Goal: Information Seeking & Learning: Compare options

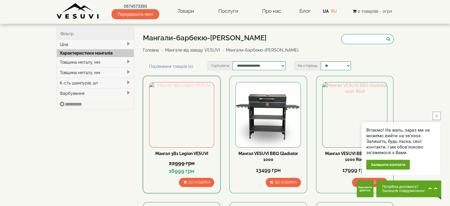
click at [182, 128] on img at bounding box center [181, 114] width 65 height 65
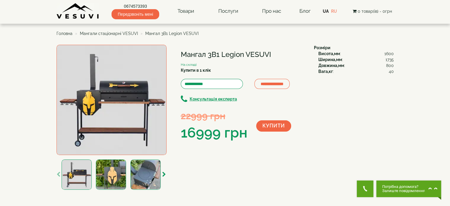
click at [103, 176] on img at bounding box center [111, 174] width 30 height 30
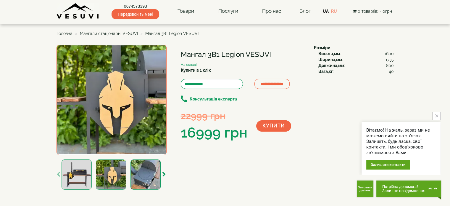
click at [140, 178] on img at bounding box center [145, 174] width 30 height 30
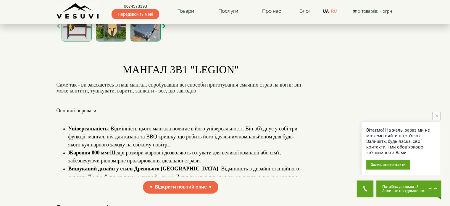
scroll to position [178, 0]
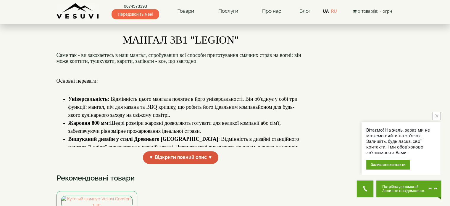
click at [169, 157] on span "▼ Відкрити повний опис ▼" at bounding box center [181, 157] width 76 height 13
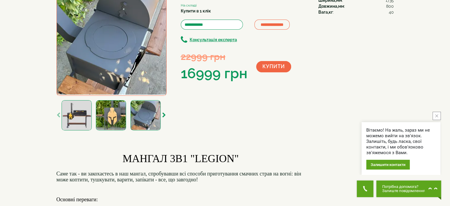
scroll to position [0, 0]
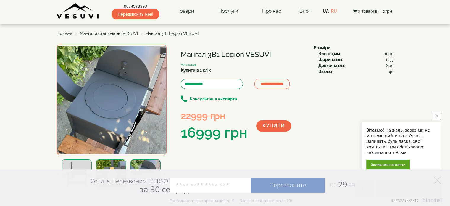
click at [82, 163] on img at bounding box center [77, 174] width 30 height 30
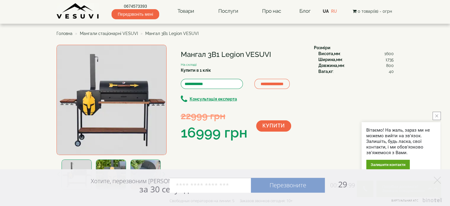
click at [102, 163] on img at bounding box center [111, 174] width 30 height 30
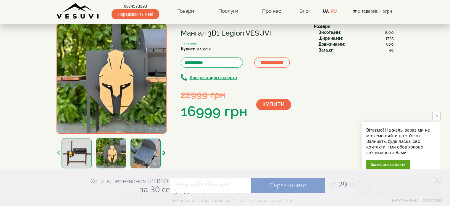
scroll to position [59, 0]
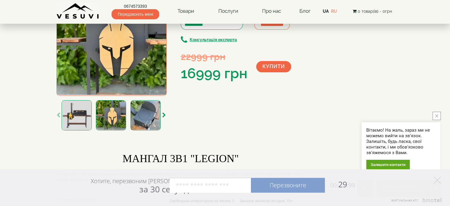
click at [154, 110] on img at bounding box center [145, 115] width 30 height 30
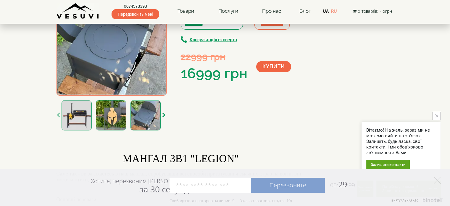
click at [113, 116] on img at bounding box center [111, 115] width 30 height 30
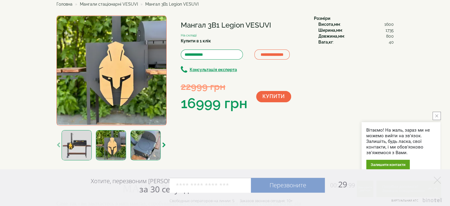
scroll to position [30, 0]
click at [86, 145] on img at bounding box center [77, 145] width 30 height 30
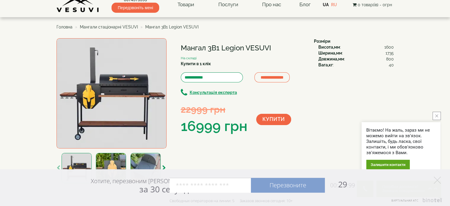
scroll to position [0, 0]
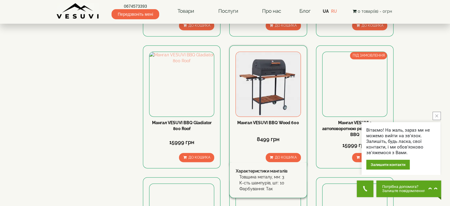
scroll to position [296, 0]
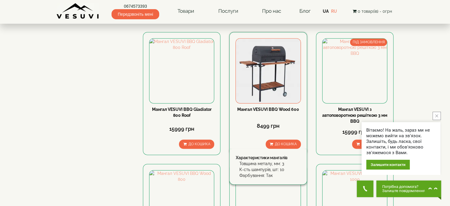
click at [262, 107] on link "Мангал VESUVI BBQ Wood 600" at bounding box center [268, 109] width 62 height 5
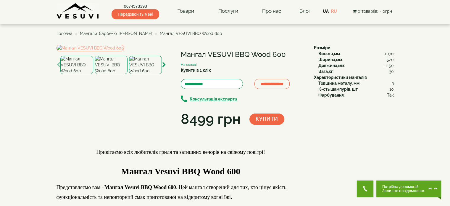
click at [117, 74] on img at bounding box center [111, 65] width 33 height 18
click at [142, 74] on img at bounding box center [145, 65] width 33 height 18
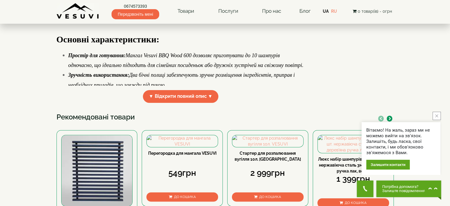
scroll to position [178, 0]
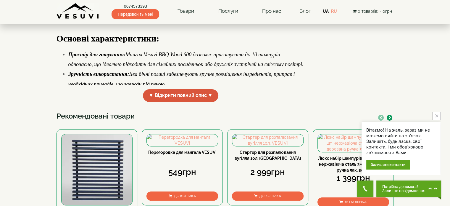
click at [194, 102] on span "▼ Відкрити повний опис ▼" at bounding box center [181, 95] width 76 height 13
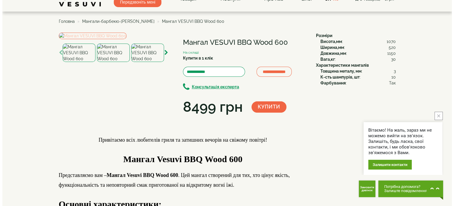
scroll to position [0, 0]
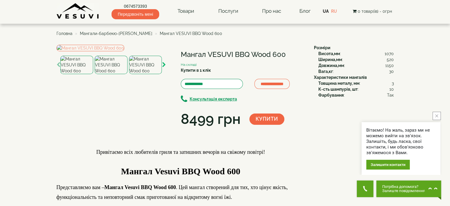
click at [165, 67] on icon "button" at bounding box center [164, 64] width 4 height 5
click at [146, 74] on img at bounding box center [145, 65] width 33 height 18
click at [166, 85] on div at bounding box center [111, 65] width 109 height 41
click at [165, 67] on icon "button" at bounding box center [164, 64] width 4 height 5
click at [164, 67] on icon "button" at bounding box center [164, 64] width 4 height 5
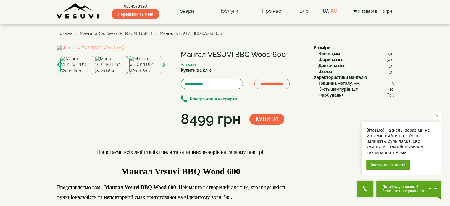
click at [164, 67] on icon "button" at bounding box center [164, 64] width 4 height 5
click at [150, 74] on img at bounding box center [145, 65] width 33 height 18
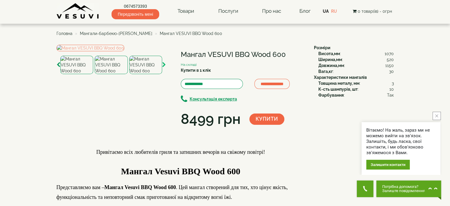
click at [163, 67] on icon "button" at bounding box center [164, 64] width 4 height 5
click at [144, 74] on img at bounding box center [145, 65] width 33 height 18
click at [163, 67] on icon "button" at bounding box center [164, 64] width 4 height 5
click at [140, 74] on img at bounding box center [145, 65] width 33 height 18
click at [114, 51] on img at bounding box center [91, 48] width 68 height 7
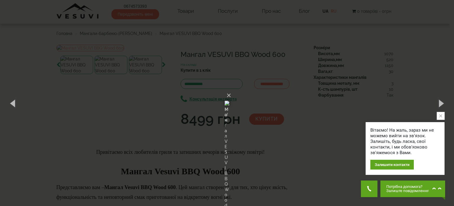
click at [229, 108] on img at bounding box center [227, 103] width 5 height 28
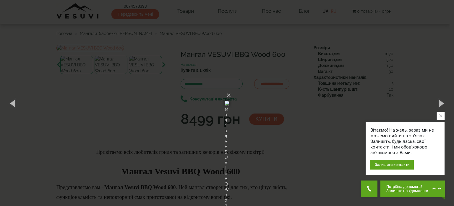
click at [229, 108] on img at bounding box center [227, 103] width 5 height 28
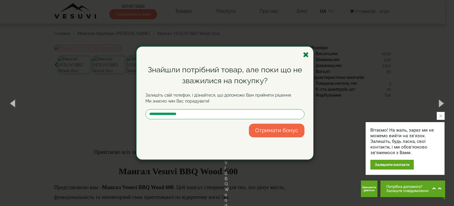
click at [307, 55] on icon "button" at bounding box center [306, 54] width 6 height 7
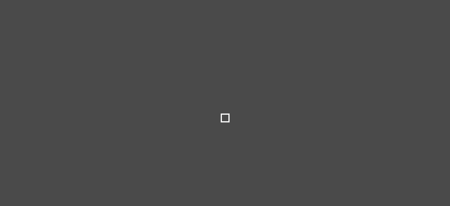
select select
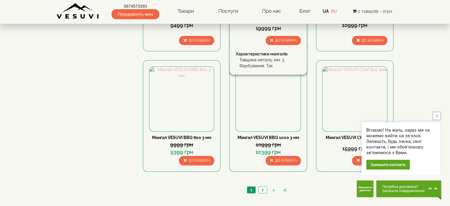
scroll to position [561, 0]
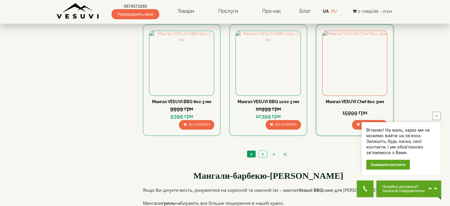
click at [357, 122] on icon "button" at bounding box center [357, 124] width 3 height 4
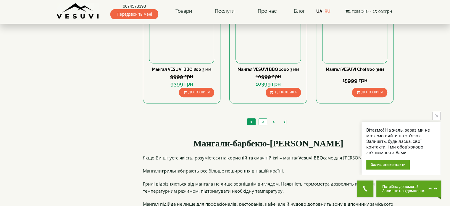
scroll to position [562, 0]
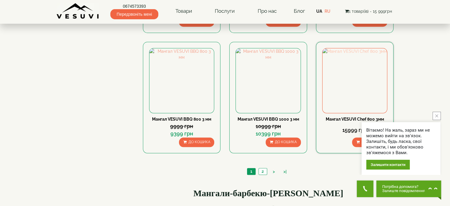
click at [341, 110] on img at bounding box center [355, 80] width 65 height 65
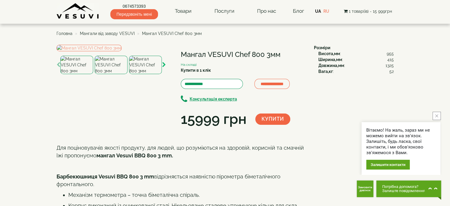
click at [164, 67] on icon "button" at bounding box center [164, 64] width 4 height 5
click at [162, 74] on div at bounding box center [145, 65] width 33 height 18
click at [162, 67] on icon "button" at bounding box center [164, 64] width 4 height 5
click at [164, 67] on icon "button" at bounding box center [164, 64] width 4 height 5
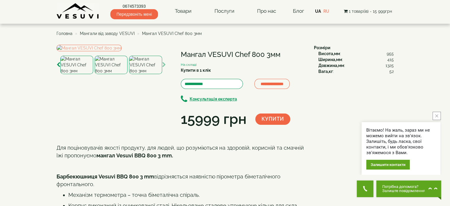
click at [154, 74] on img at bounding box center [145, 65] width 33 height 18
click at [119, 74] on img at bounding box center [111, 65] width 33 height 18
click at [84, 74] on img at bounding box center [76, 65] width 33 height 18
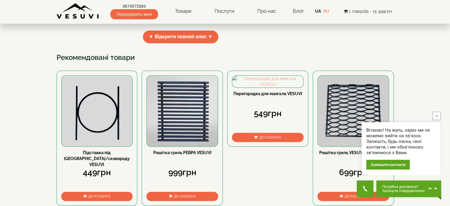
scroll to position [237, 0]
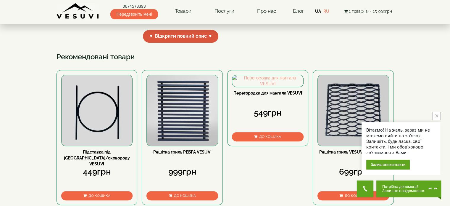
click at [204, 43] on span "▼ Відкрити повний опис ▼" at bounding box center [181, 36] width 76 height 13
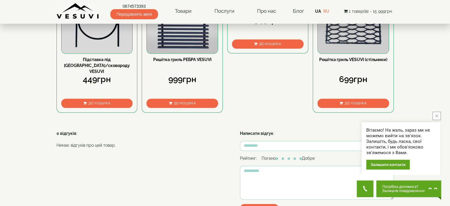
scroll to position [681, 0]
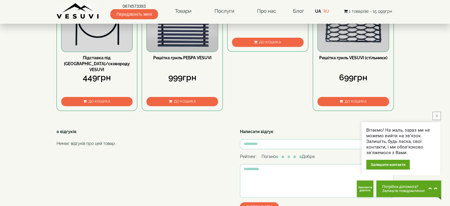
click at [101, 51] on img at bounding box center [97, 15] width 71 height 71
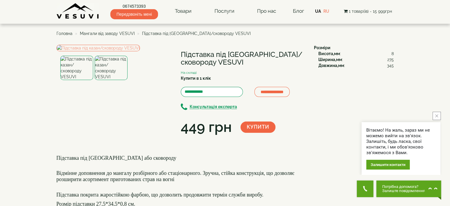
click at [110, 80] on img at bounding box center [111, 68] width 33 height 24
click at [83, 80] on img at bounding box center [76, 68] width 33 height 24
